Goal: Transaction & Acquisition: Download file/media

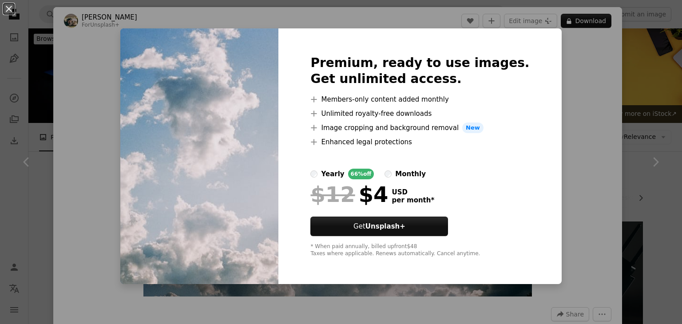
scroll to position [933, 0]
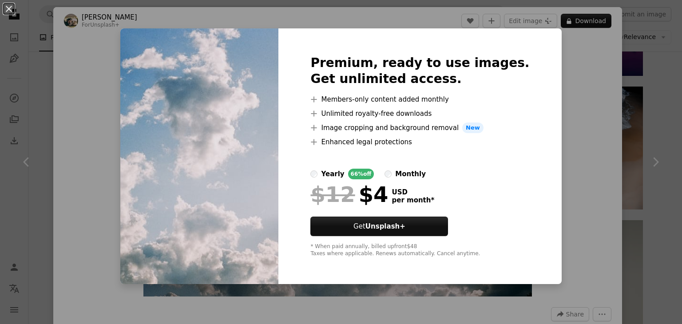
click at [590, 165] on div "An X shape Premium, ready to use images. Get unlimited access. A plus sign Memb…" at bounding box center [341, 162] width 682 height 324
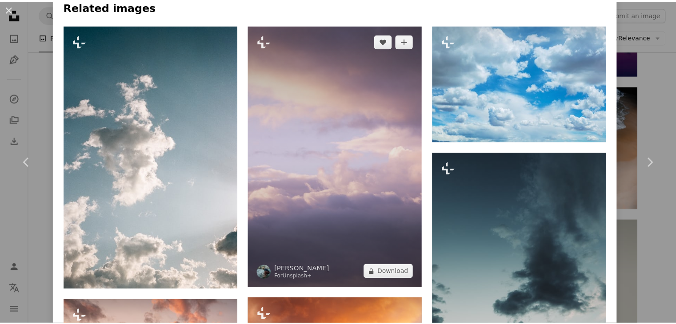
scroll to position [622, 0]
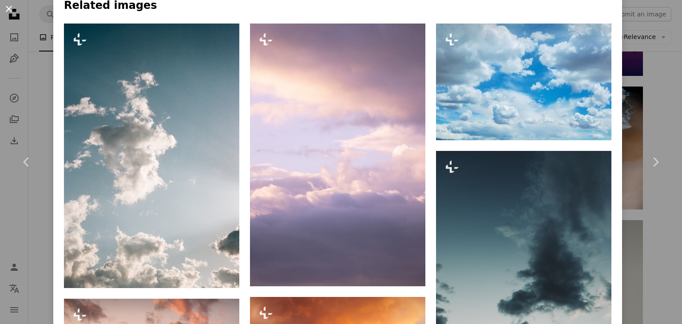
click at [4, 8] on button "An X shape" at bounding box center [9, 9] width 11 height 11
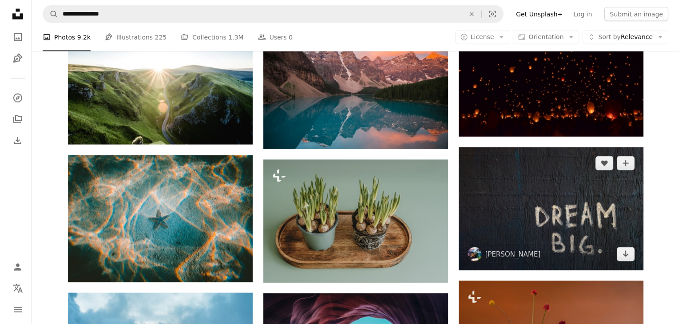
scroll to position [1910, 0]
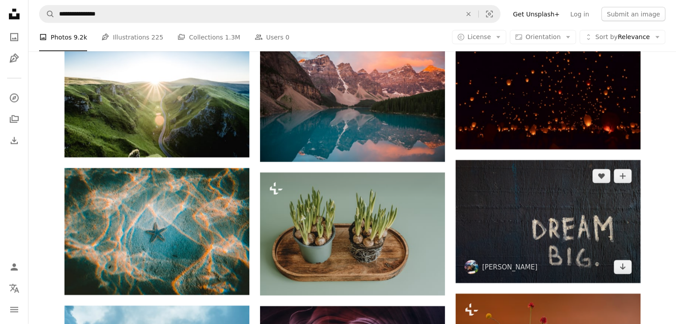
click at [585, 227] on img at bounding box center [547, 221] width 185 height 123
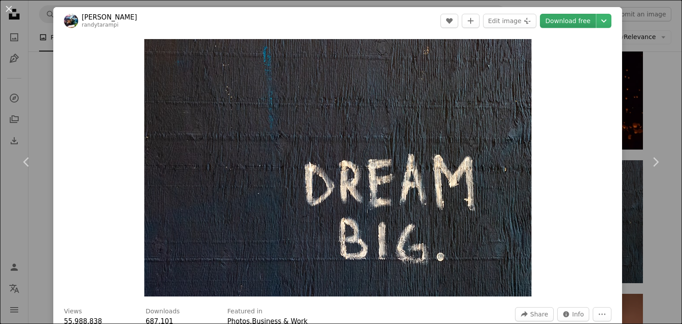
click at [567, 21] on link "Download free" at bounding box center [568, 21] width 56 height 14
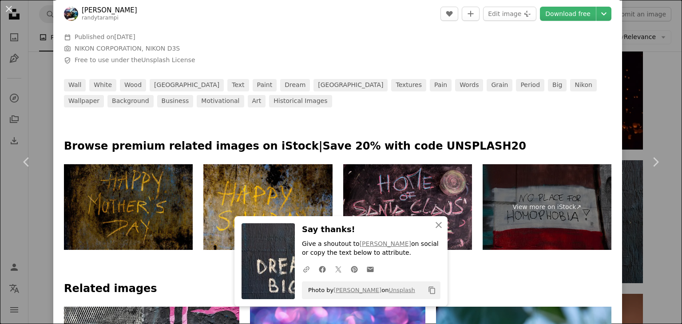
scroll to position [355, 0]
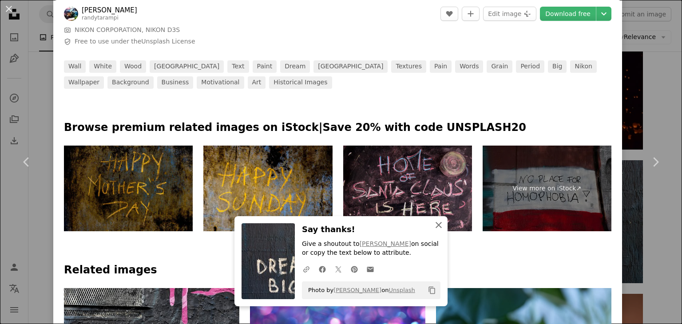
click at [437, 226] on icon "An X shape" at bounding box center [439, 225] width 11 height 11
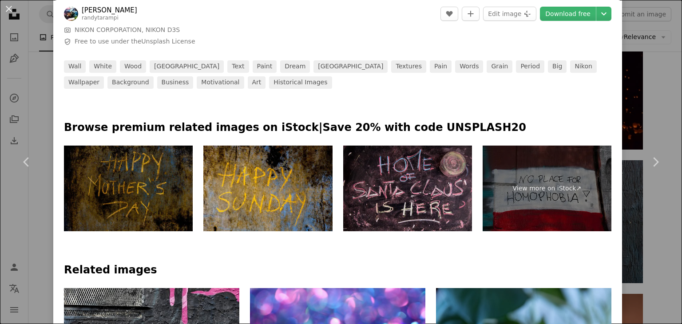
click at [135, 196] on img at bounding box center [128, 189] width 129 height 86
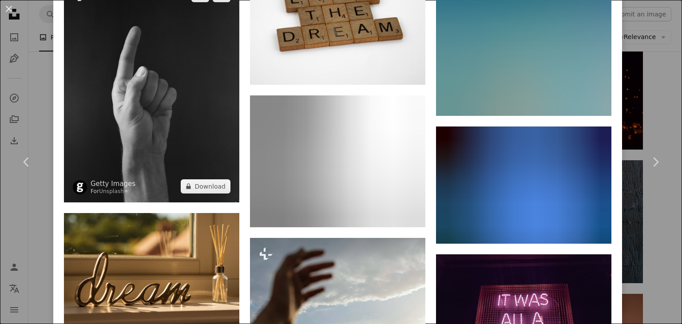
scroll to position [1377, 0]
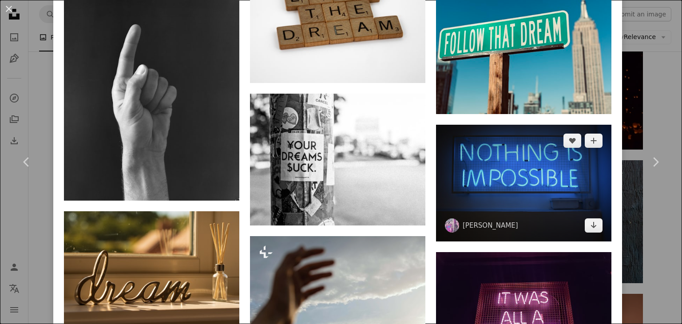
click at [484, 180] on img at bounding box center [523, 183] width 175 height 117
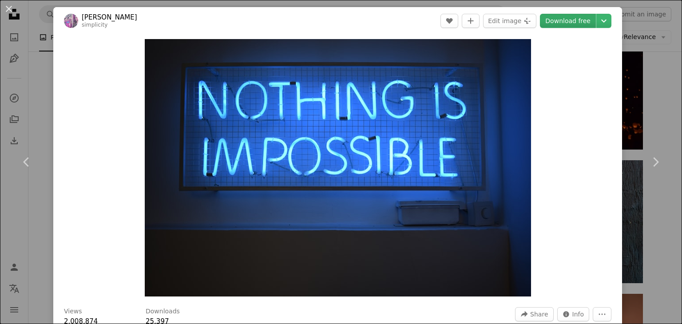
click at [554, 24] on link "Download free" at bounding box center [568, 21] width 56 height 14
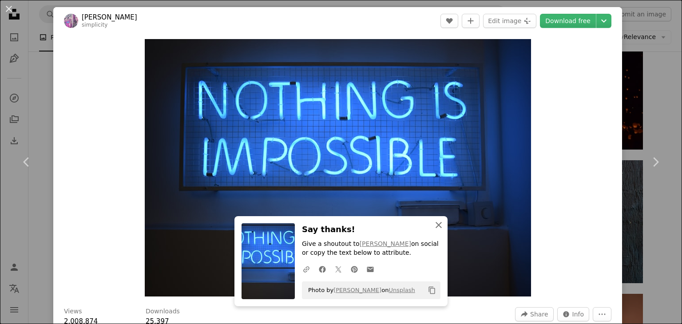
click at [439, 222] on icon "An X shape" at bounding box center [439, 225] width 11 height 11
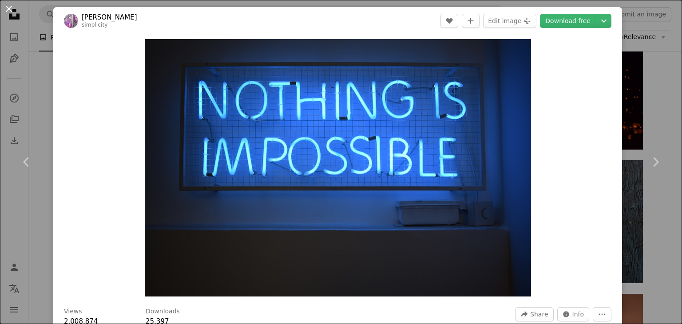
click at [12, 9] on button "An X shape" at bounding box center [9, 9] width 11 height 11
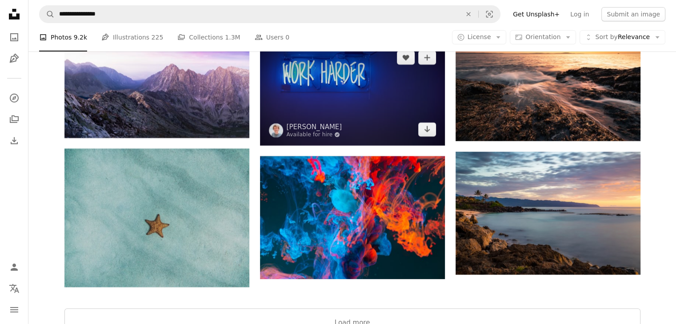
scroll to position [3021, 0]
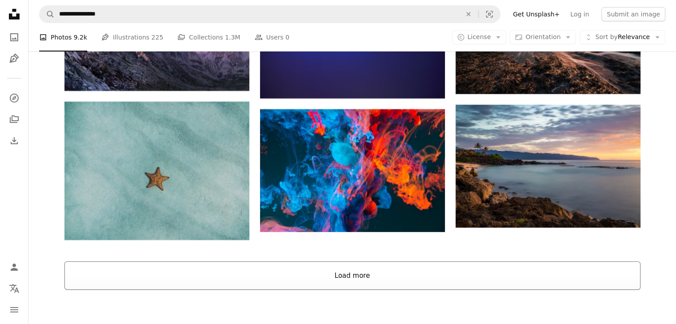
click at [337, 281] on button "Load more" at bounding box center [352, 276] width 576 height 28
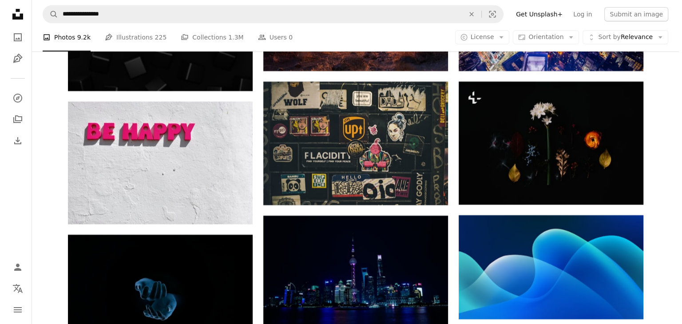
scroll to position [6842, 0]
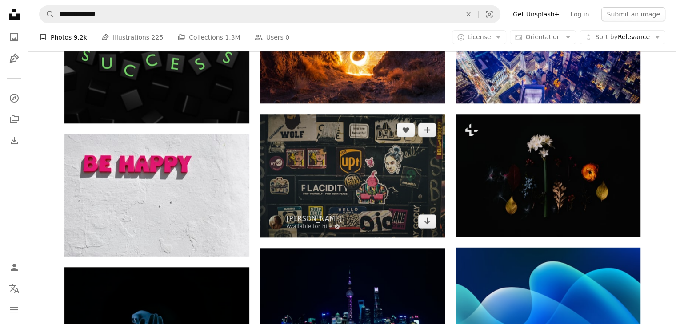
click at [370, 171] on img at bounding box center [352, 176] width 185 height 124
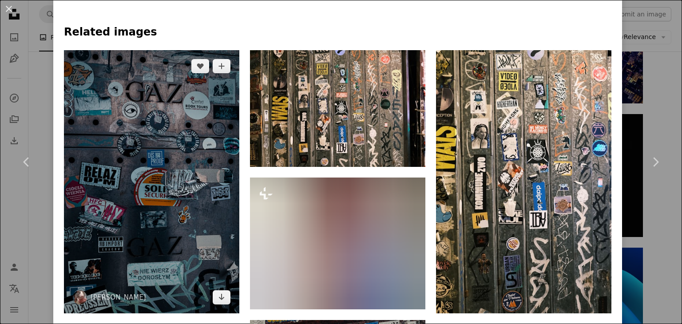
scroll to position [622, 0]
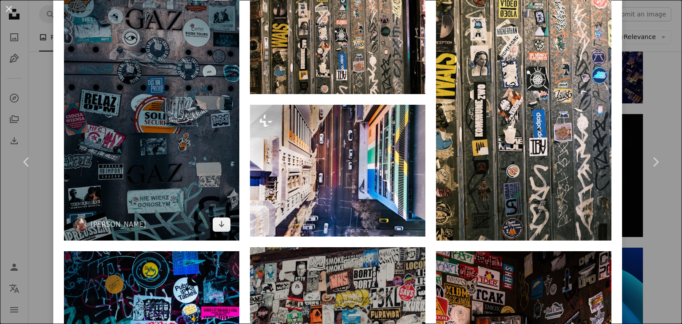
click at [231, 226] on img at bounding box center [151, 108] width 175 height 263
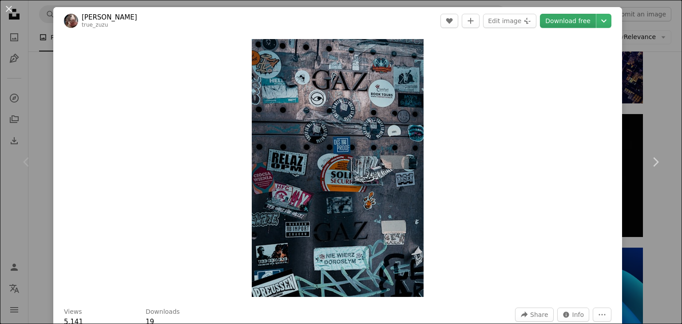
click at [566, 15] on link "Download free" at bounding box center [568, 21] width 56 height 14
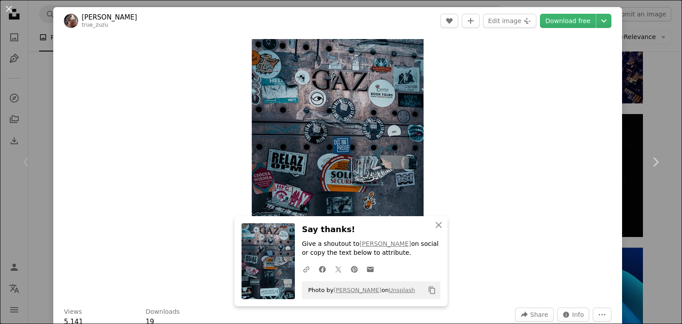
drag, startPoint x: 7, startPoint y: 5, endPoint x: 121, endPoint y: 129, distance: 168.2
click at [7, 5] on button "An X shape" at bounding box center [9, 9] width 11 height 11
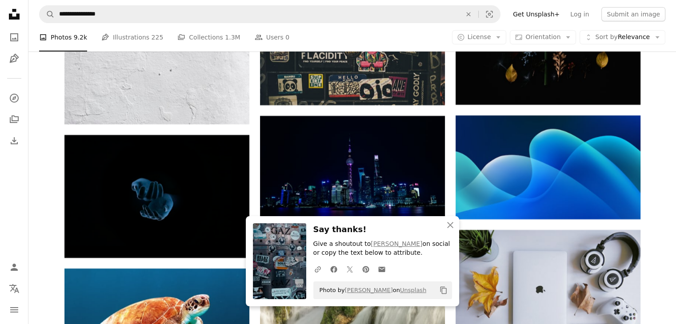
scroll to position [7108, 0]
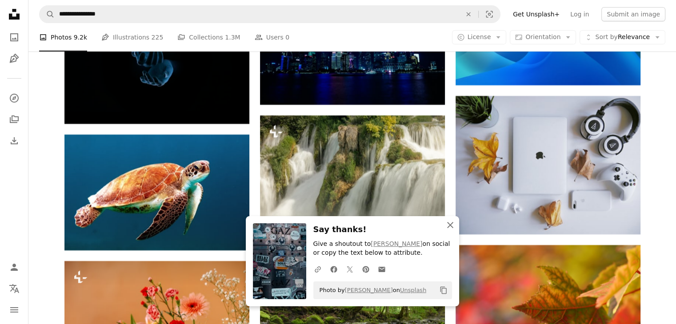
click at [453, 224] on icon "An X shape" at bounding box center [450, 225] width 11 height 11
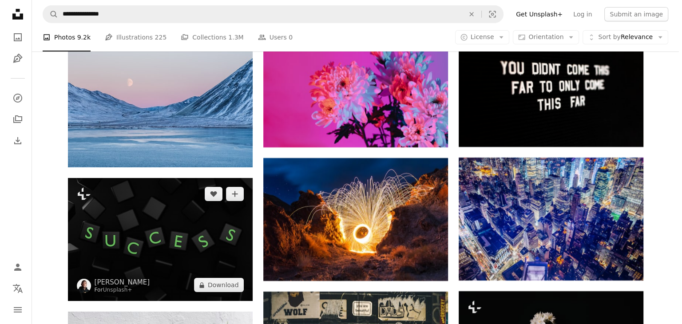
scroll to position [6753, 0]
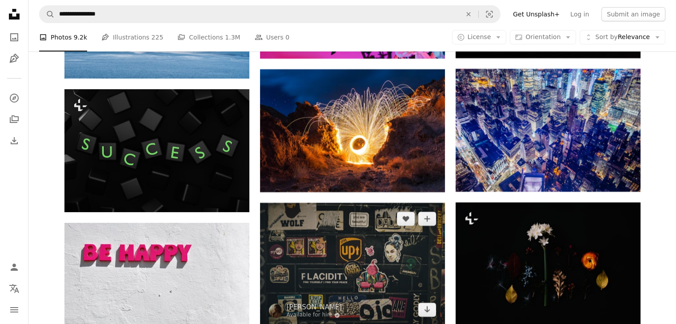
click at [335, 267] on img at bounding box center [352, 265] width 185 height 124
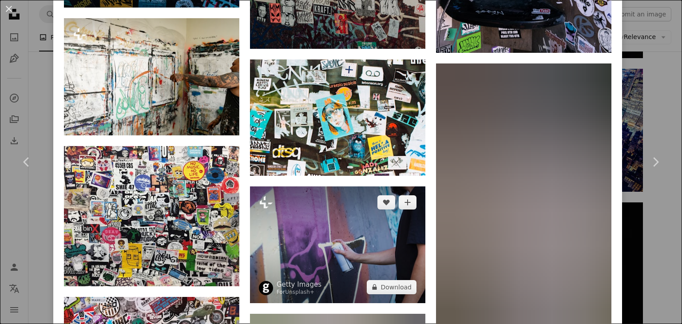
scroll to position [1111, 0]
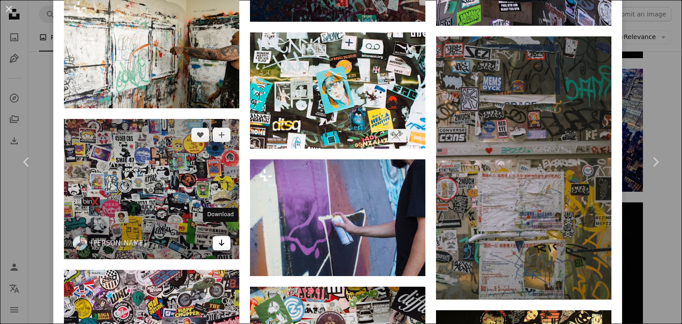
click at [220, 238] on icon "Arrow pointing down" at bounding box center [221, 243] width 7 height 11
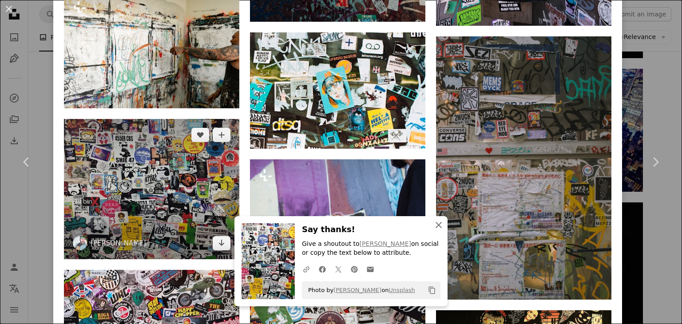
drag, startPoint x: 435, startPoint y: 227, endPoint x: 168, endPoint y: 231, distance: 267.5
click at [435, 226] on icon "An X shape" at bounding box center [439, 225] width 11 height 11
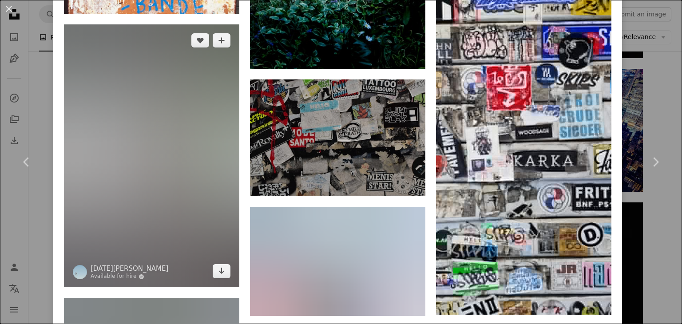
scroll to position [1866, 0]
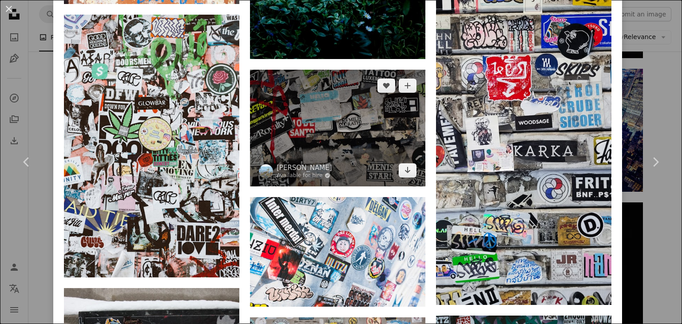
click at [337, 125] on img at bounding box center [337, 128] width 175 height 117
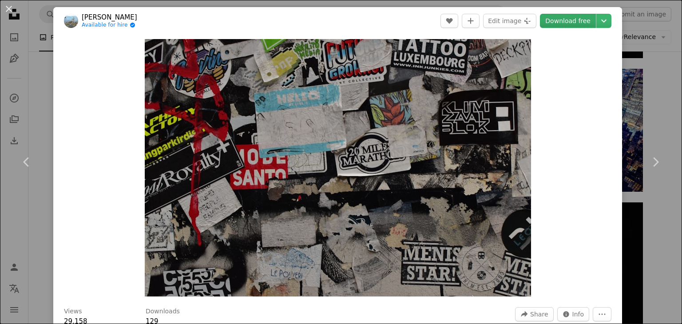
click at [556, 20] on link "Download free" at bounding box center [568, 21] width 56 height 14
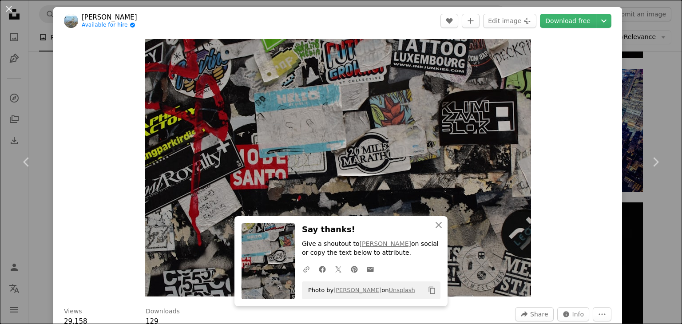
drag, startPoint x: 9, startPoint y: 12, endPoint x: 8, endPoint y: 16, distance: 4.9
click at [9, 12] on button "An X shape" at bounding box center [9, 9] width 11 height 11
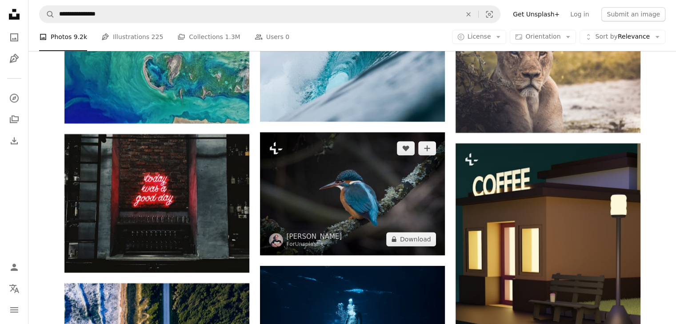
scroll to position [7508, 0]
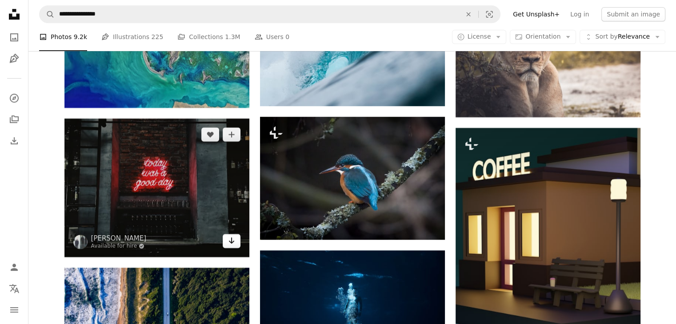
click at [229, 243] on icon "Arrow pointing down" at bounding box center [231, 240] width 7 height 11
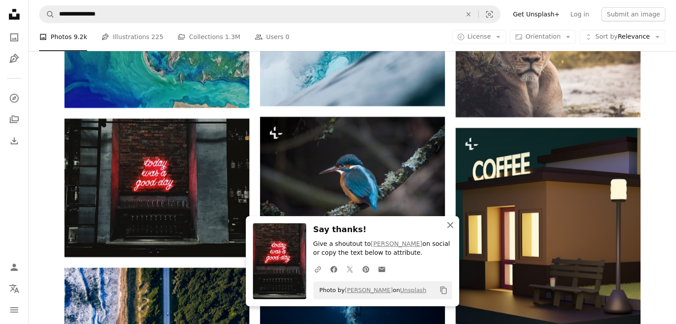
click at [452, 226] on icon "An X shape" at bounding box center [450, 225] width 11 height 11
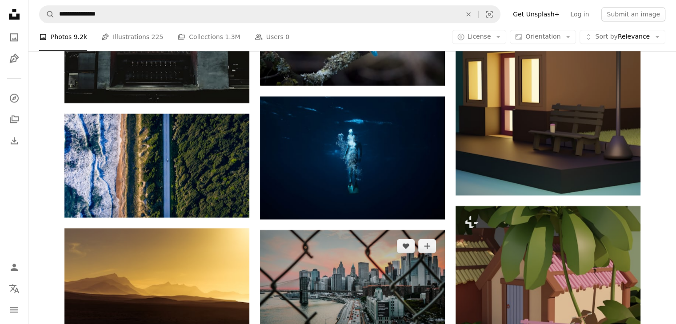
scroll to position [7597, 0]
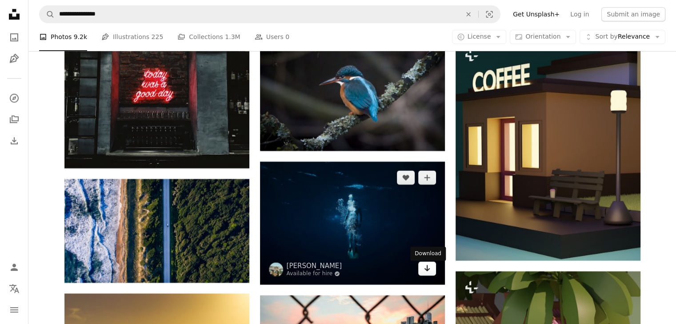
click at [426, 271] on icon "Arrow pointing down" at bounding box center [426, 268] width 7 height 11
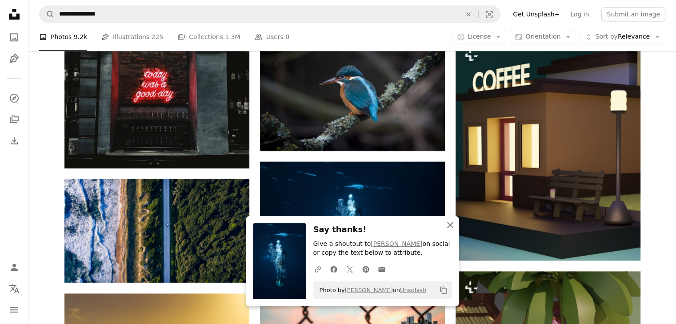
click at [448, 223] on icon "button" at bounding box center [450, 225] width 6 height 6
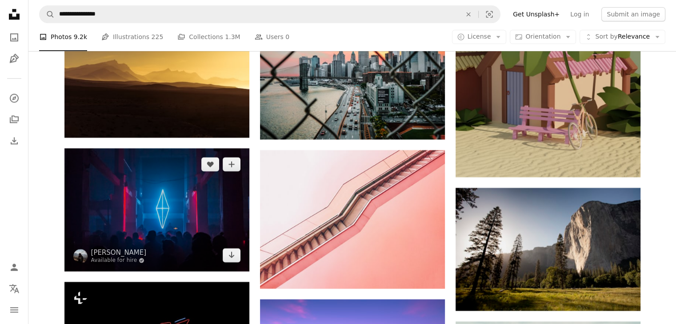
scroll to position [7908, 0]
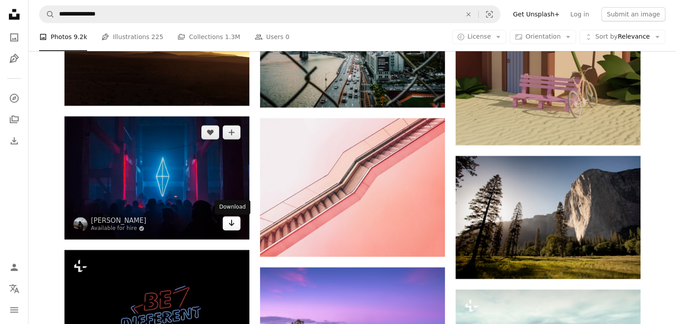
click at [234, 228] on icon "Arrow pointing down" at bounding box center [231, 223] width 7 height 11
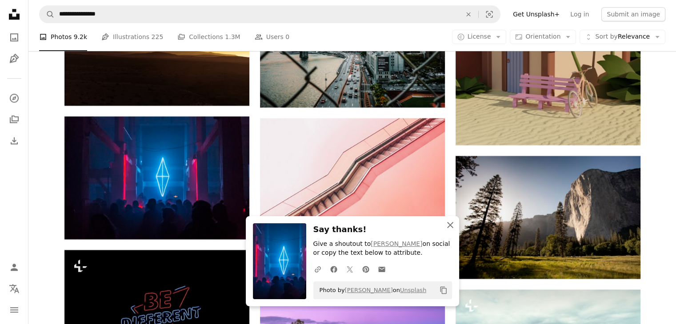
click at [450, 225] on icon "button" at bounding box center [450, 225] width 6 height 6
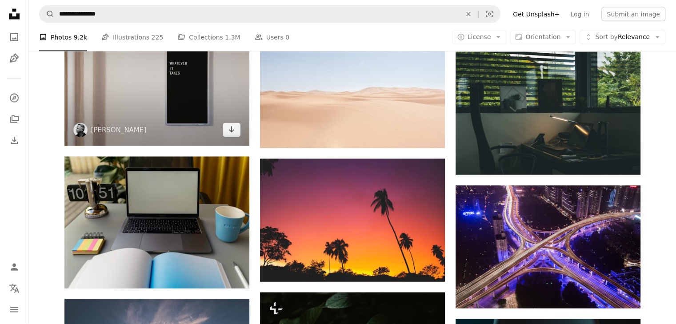
scroll to position [8752, 0]
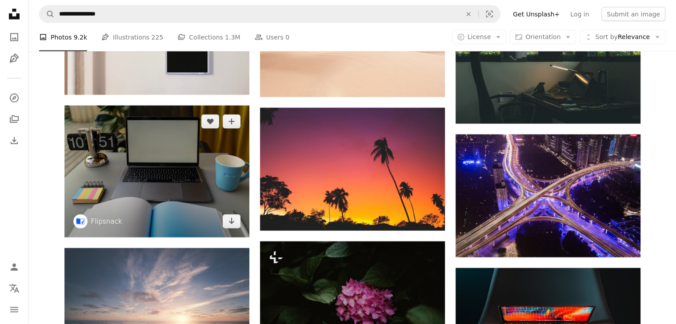
click at [194, 179] on img at bounding box center [156, 172] width 185 height 132
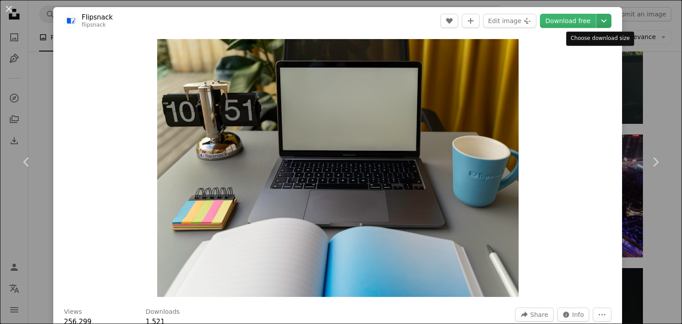
click at [602, 20] on icon "Choose download size" at bounding box center [604, 21] width 5 height 3
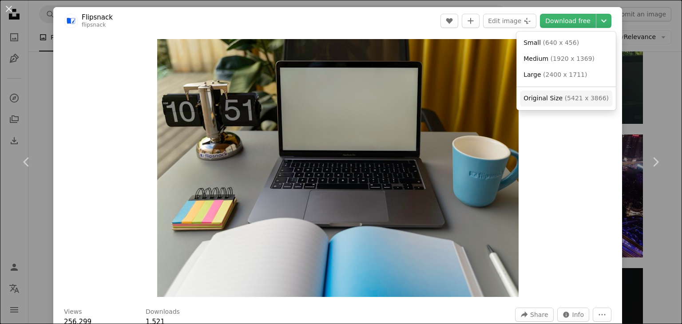
click at [552, 99] on span "Original Size" at bounding box center [543, 98] width 39 height 7
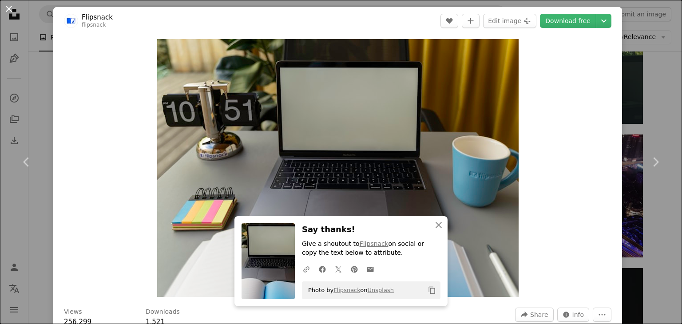
click at [12, 9] on button "An X shape" at bounding box center [9, 9] width 11 height 11
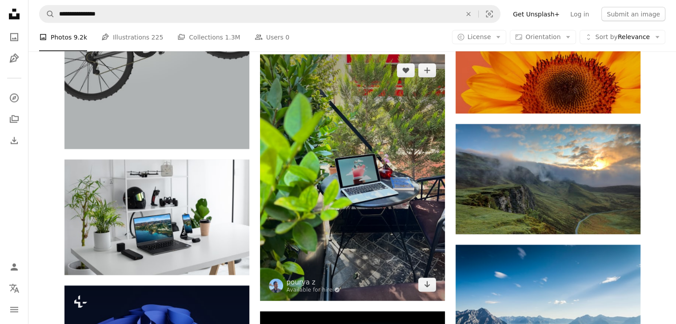
scroll to position [12129, 0]
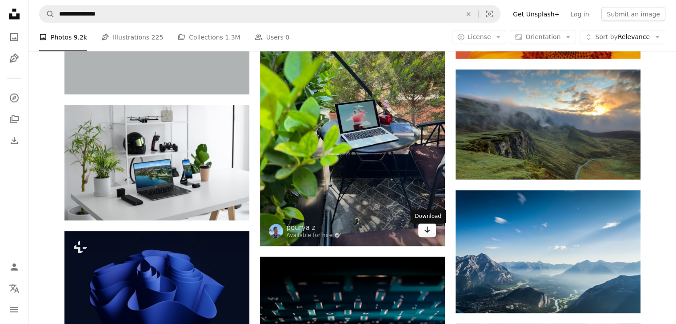
click at [421, 232] on link "Arrow pointing down" at bounding box center [427, 230] width 18 height 14
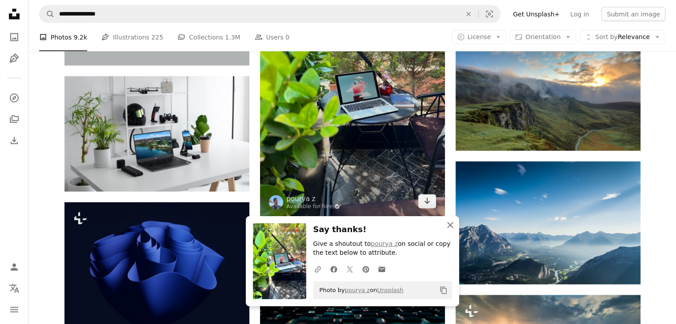
scroll to position [12173, 0]
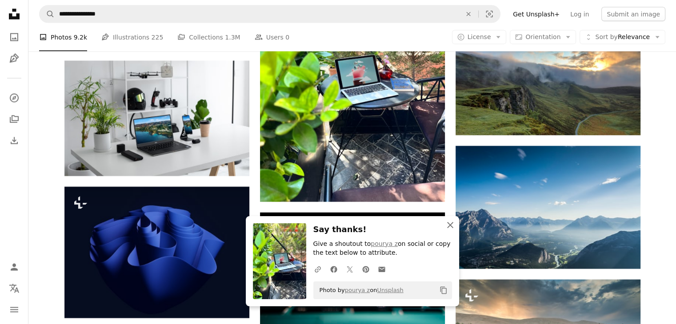
click at [455, 223] on icon "An X shape" at bounding box center [450, 225] width 11 height 11
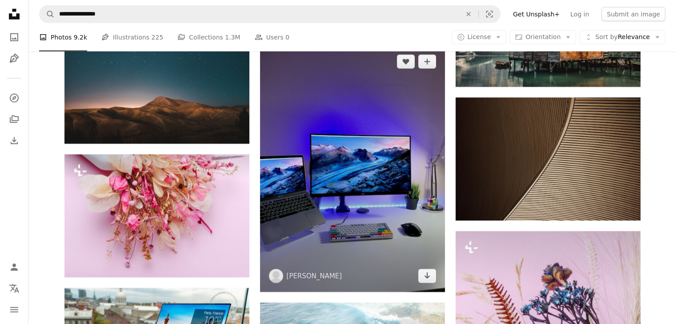
scroll to position [12662, 0]
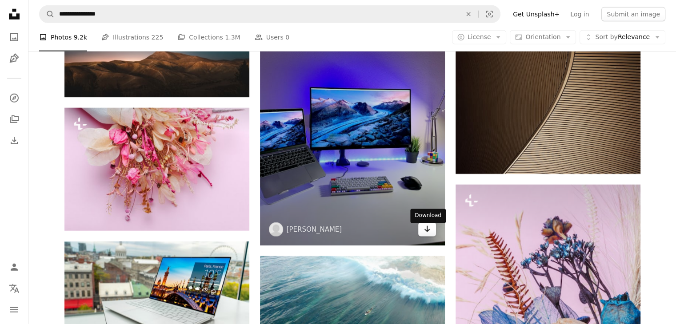
click at [422, 234] on link "Arrow pointing down" at bounding box center [427, 230] width 18 height 14
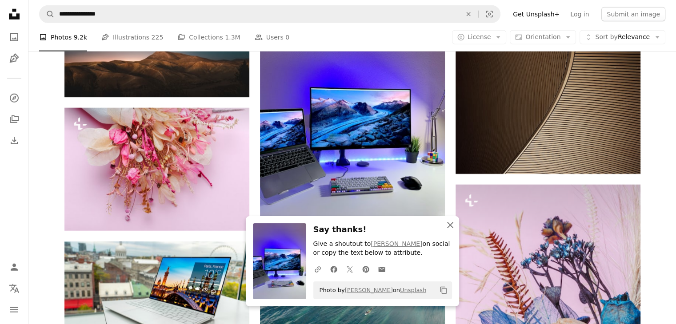
drag, startPoint x: 451, startPoint y: 223, endPoint x: 390, endPoint y: 230, distance: 61.7
click at [450, 223] on icon "An X shape" at bounding box center [450, 225] width 11 height 11
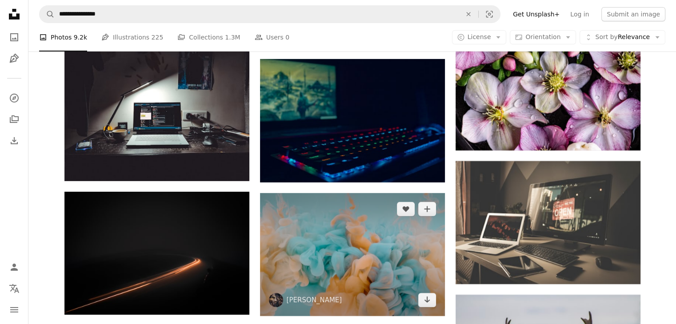
scroll to position [13151, 0]
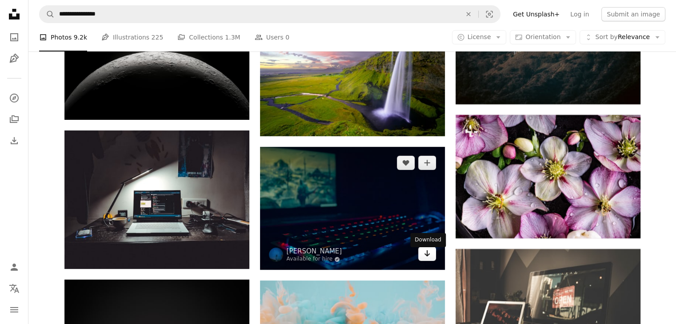
click at [426, 259] on icon "Arrow pointing down" at bounding box center [426, 253] width 7 height 11
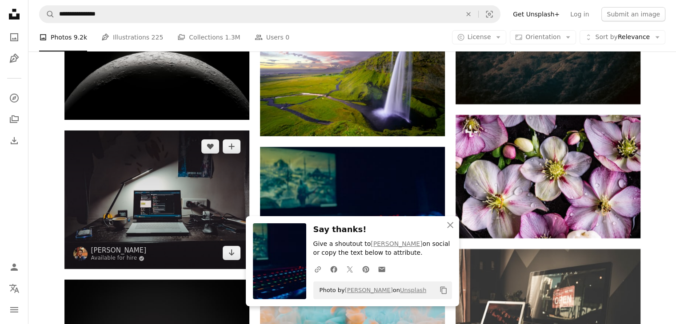
drag, startPoint x: 231, startPoint y: 253, endPoint x: 234, endPoint y: 247, distance: 7.4
click at [231, 253] on icon "Download" at bounding box center [231, 253] width 6 height 6
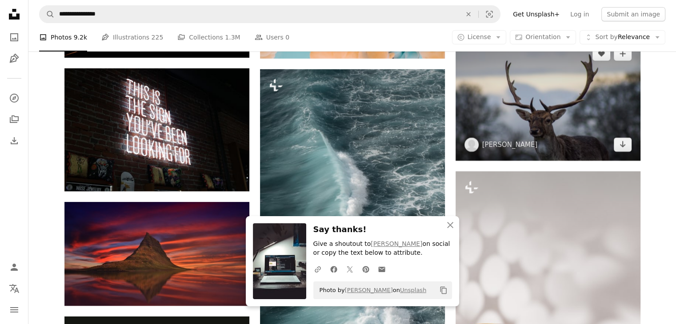
scroll to position [13506, 0]
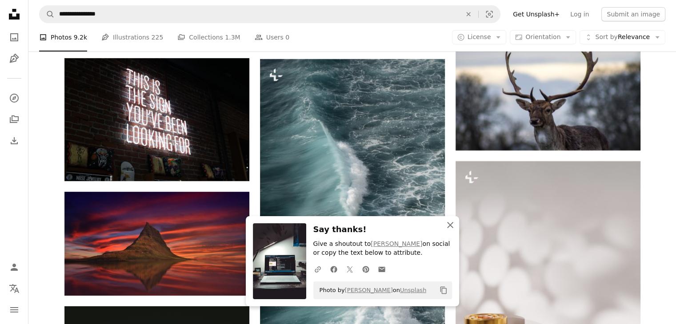
click at [448, 228] on icon "An X shape" at bounding box center [450, 225] width 11 height 11
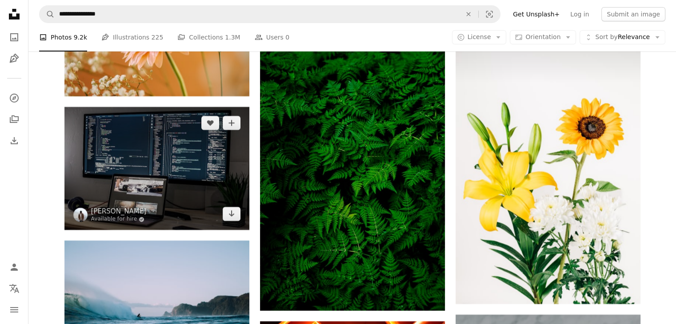
scroll to position [16616, 0]
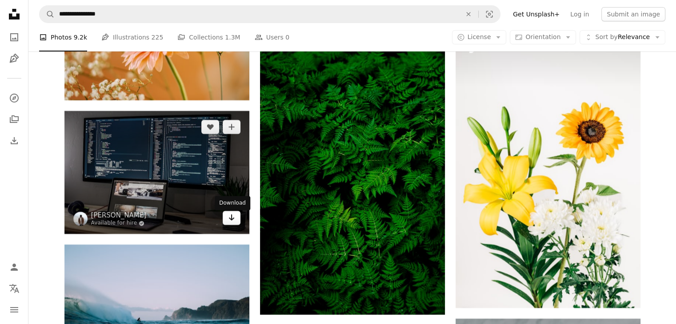
click at [228, 220] on icon "Arrow pointing down" at bounding box center [231, 217] width 7 height 11
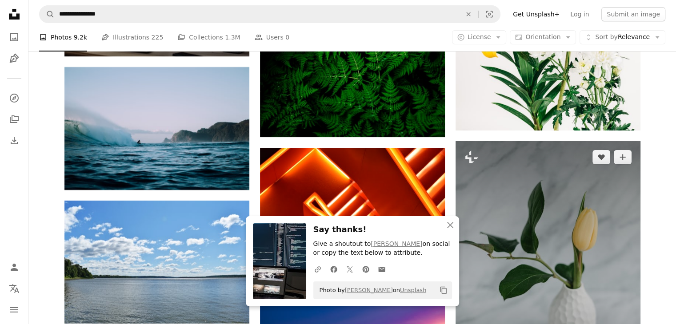
scroll to position [16838, 0]
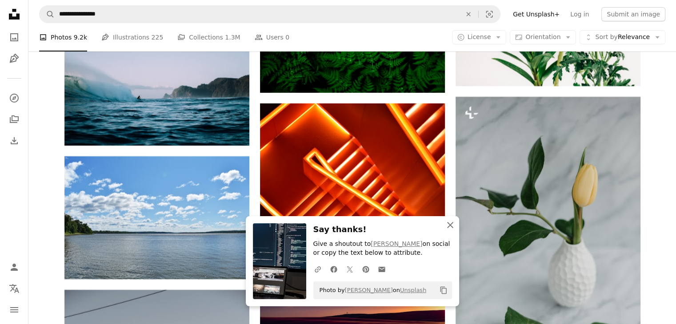
click at [451, 221] on icon "An X shape" at bounding box center [450, 225] width 11 height 11
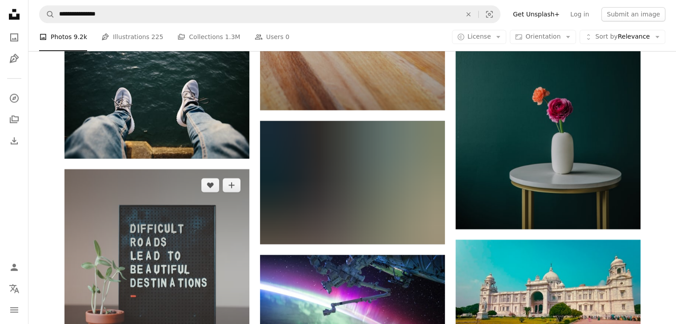
scroll to position [18082, 0]
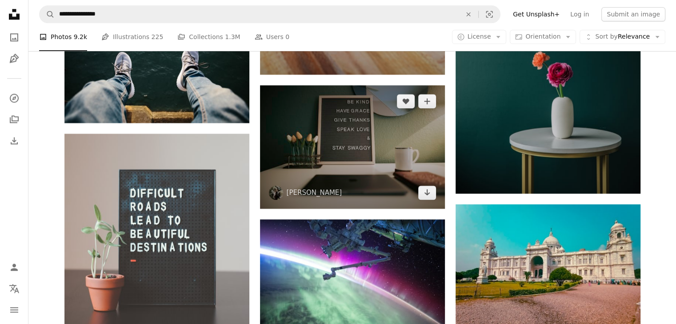
drag, startPoint x: 425, startPoint y: 199, endPoint x: 419, endPoint y: 204, distance: 7.2
click at [425, 198] on icon "Arrow pointing down" at bounding box center [426, 192] width 7 height 11
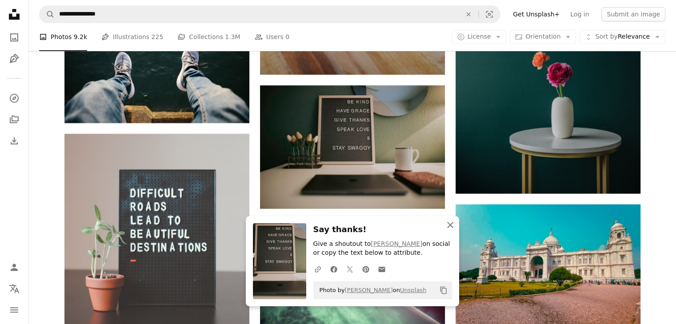
click at [449, 226] on icon "button" at bounding box center [450, 225] width 6 height 6
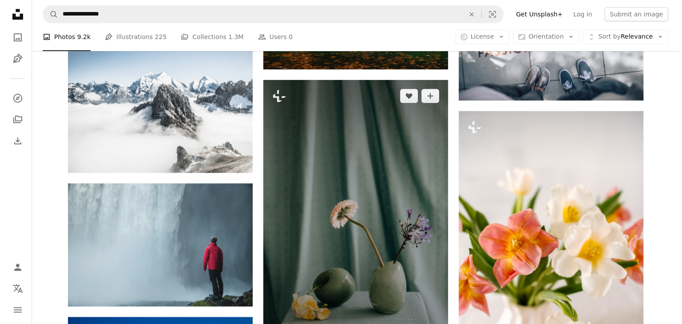
scroll to position [24747, 0]
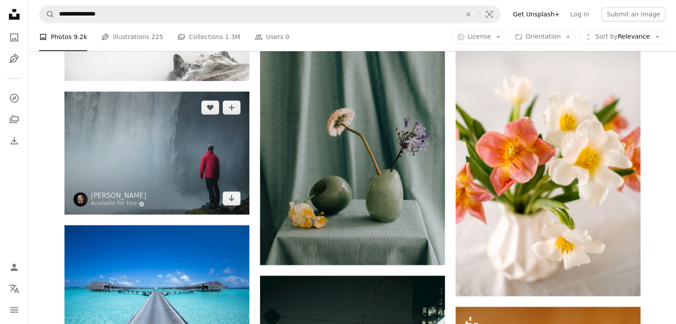
click at [169, 167] on img at bounding box center [156, 153] width 185 height 123
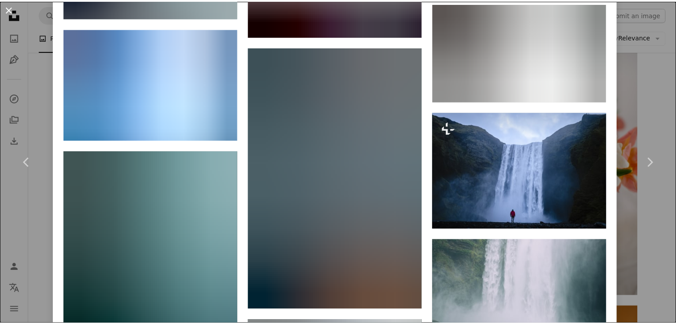
scroll to position [800, 0]
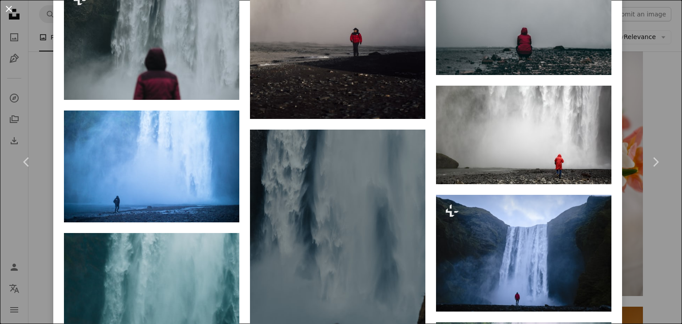
click at [10, 4] on button "An X shape" at bounding box center [9, 9] width 11 height 11
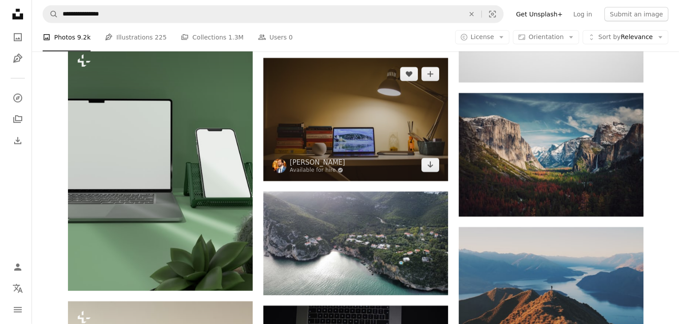
scroll to position [29501, 0]
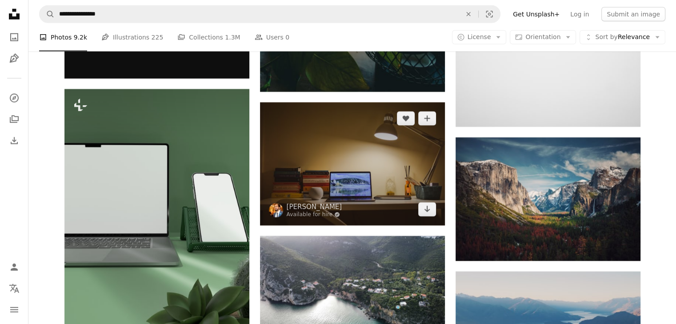
click at [385, 185] on img at bounding box center [352, 164] width 185 height 123
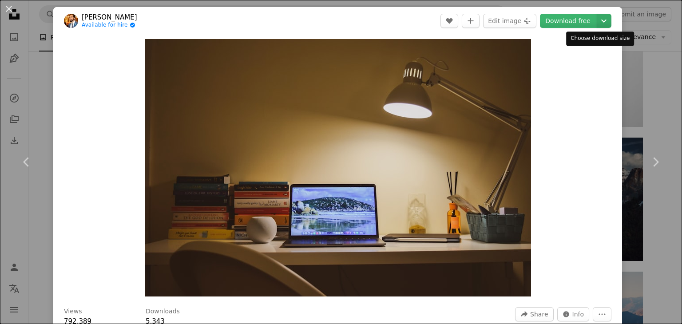
click at [597, 18] on icon "Chevron down" at bounding box center [604, 21] width 14 height 11
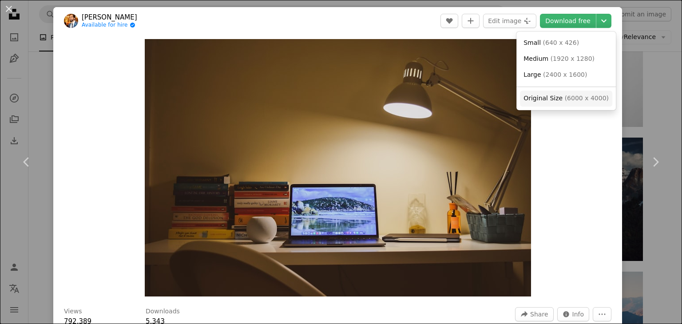
click at [562, 102] on span "Original Size ( 6000 x 4000 )" at bounding box center [566, 98] width 85 height 9
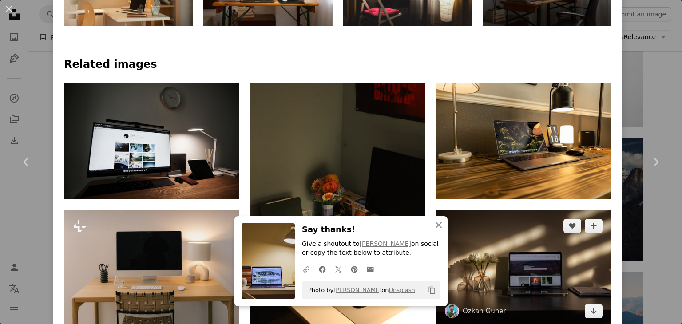
scroll to position [533, 0]
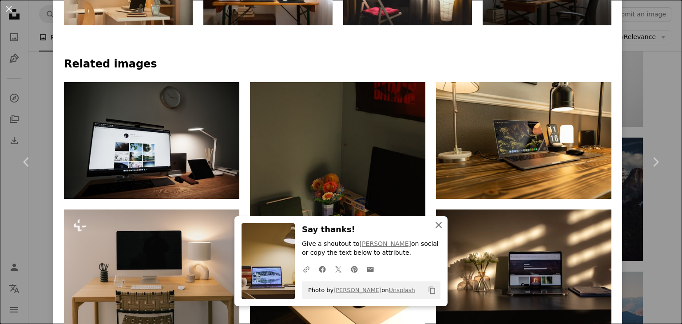
click at [436, 225] on icon "button" at bounding box center [439, 225] width 6 height 6
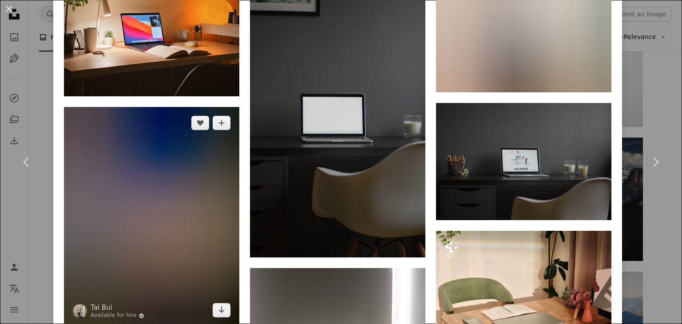
scroll to position [1155, 0]
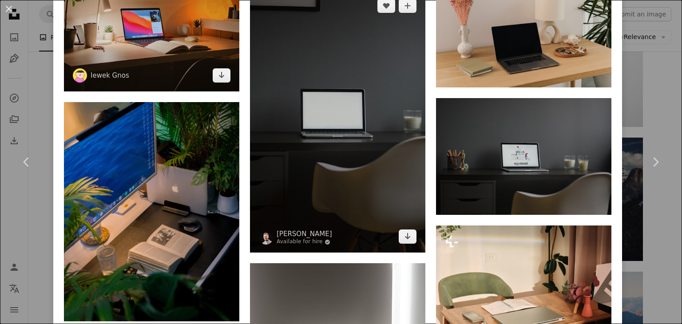
drag, startPoint x: 173, startPoint y: 51, endPoint x: 256, endPoint y: 65, distance: 83.9
click at [173, 50] on img at bounding box center [151, 26] width 175 height 132
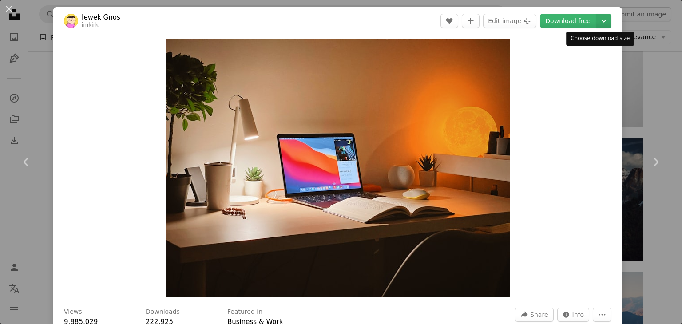
click at [602, 22] on icon "Choose download size" at bounding box center [604, 21] width 5 height 3
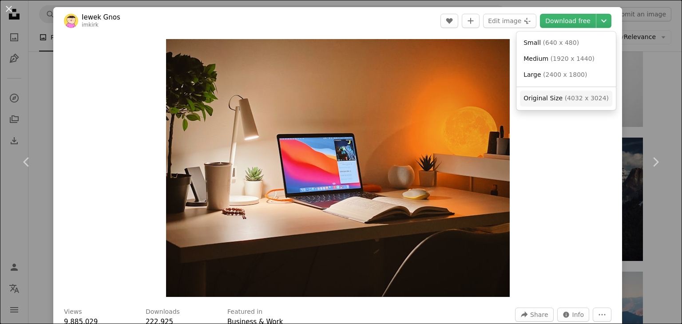
click at [558, 100] on span "Original Size" at bounding box center [543, 98] width 39 height 7
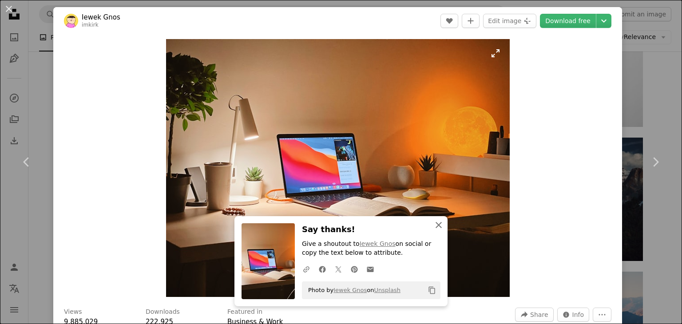
drag, startPoint x: 439, startPoint y: 227, endPoint x: 462, endPoint y: 208, distance: 29.1
click at [439, 226] on icon "An X shape" at bounding box center [439, 225] width 11 height 11
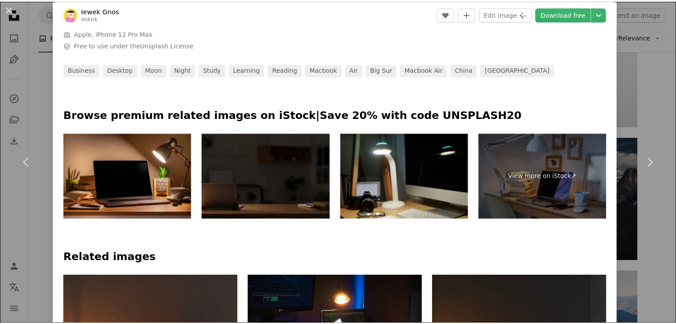
scroll to position [355, 0]
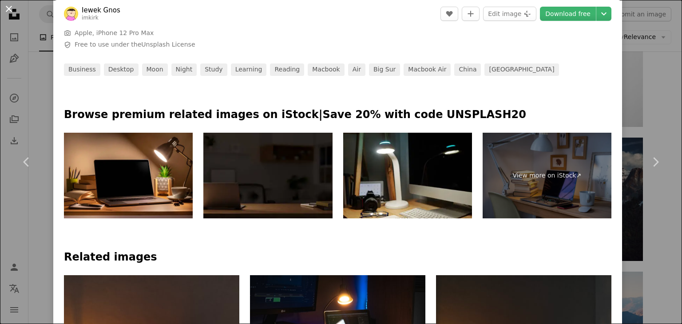
click at [9, 6] on button "An X shape" at bounding box center [9, 9] width 11 height 11
